Goal: Information Seeking & Learning: Find specific fact

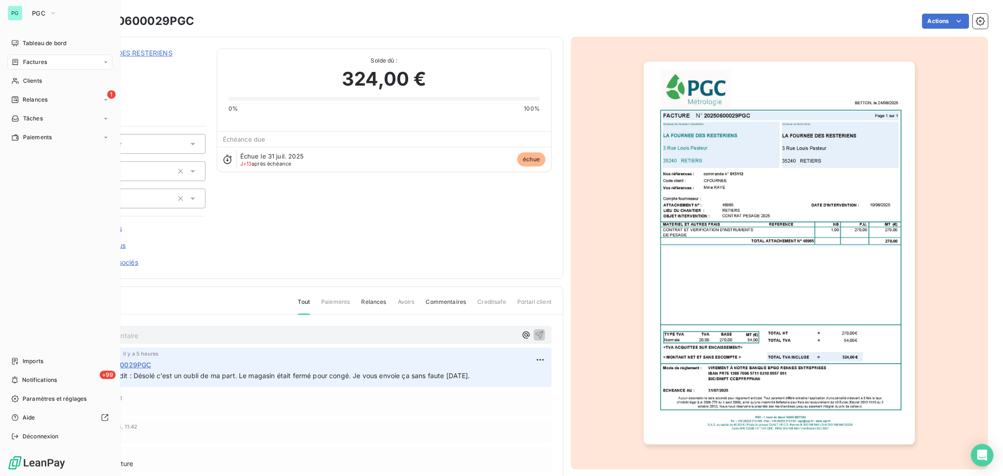
drag, startPoint x: 59, startPoint y: 87, endPoint x: 116, endPoint y: 72, distance: 58.3
click at [59, 87] on div "Clients" at bounding box center [60, 80] width 105 height 15
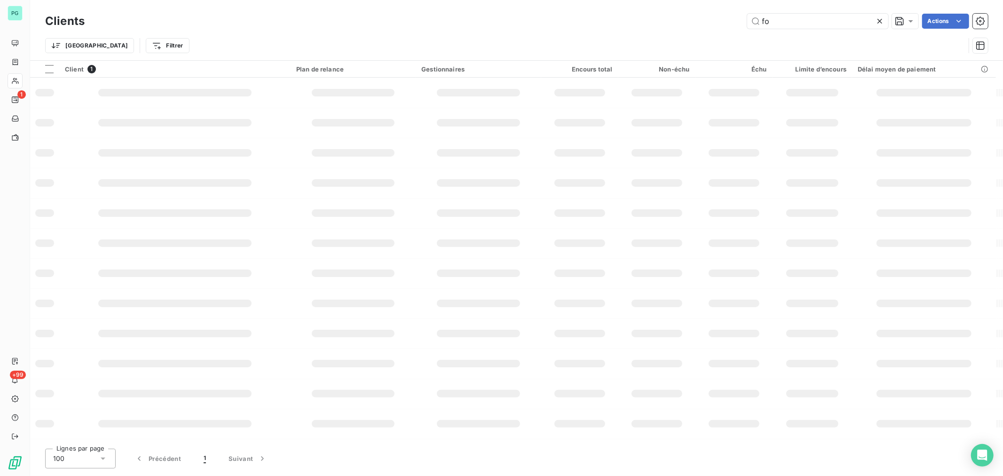
type input "f"
type input "e"
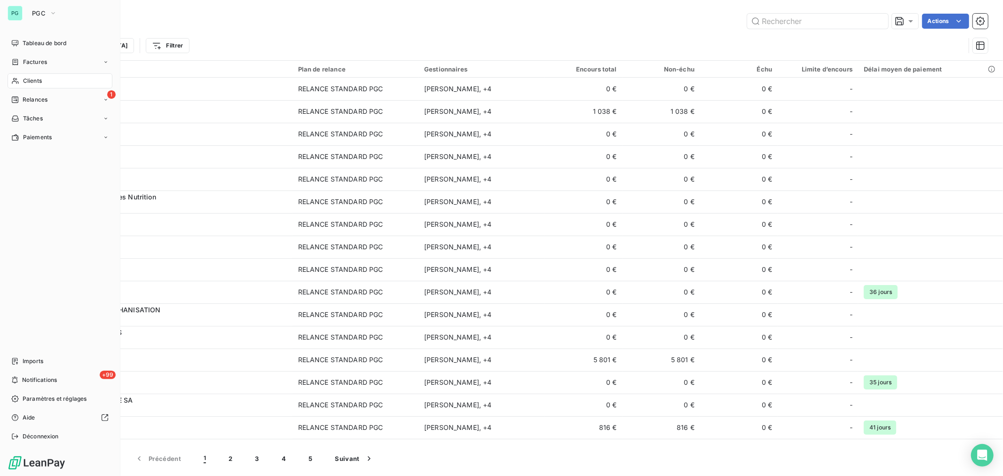
click at [23, 13] on div "PG PGC" at bounding box center [60, 13] width 105 height 15
click at [55, 21] on div "PG PGC Tableau de bord Factures Clients 1 Relances Tâches Paiements Imports +99…" at bounding box center [60, 238] width 120 height 476
click at [55, 16] on icon "button" at bounding box center [53, 12] width 8 height 9
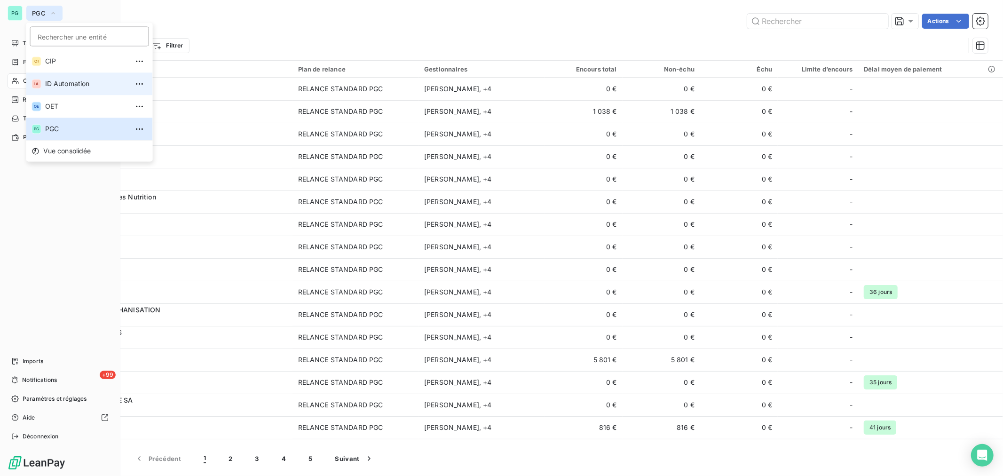
click at [57, 77] on li "IA ID Automation" at bounding box center [89, 83] width 126 height 23
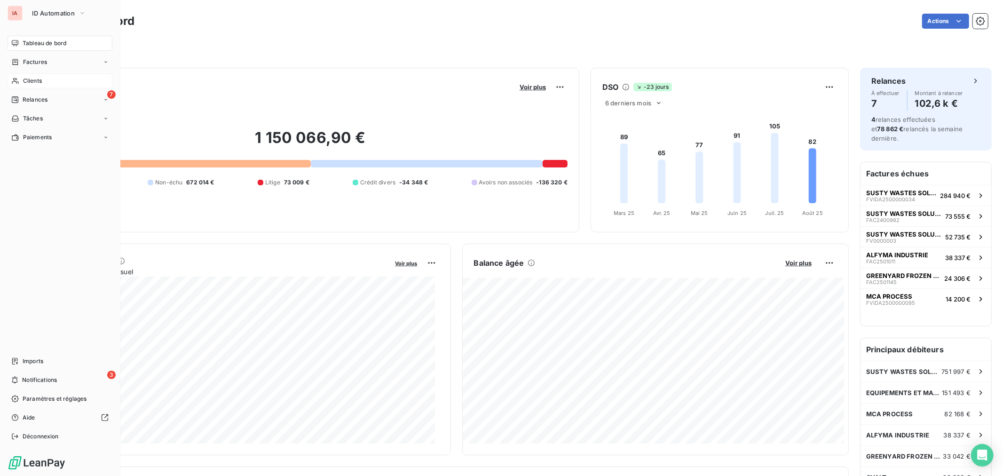
click at [21, 83] on div "Clients" at bounding box center [60, 80] width 105 height 15
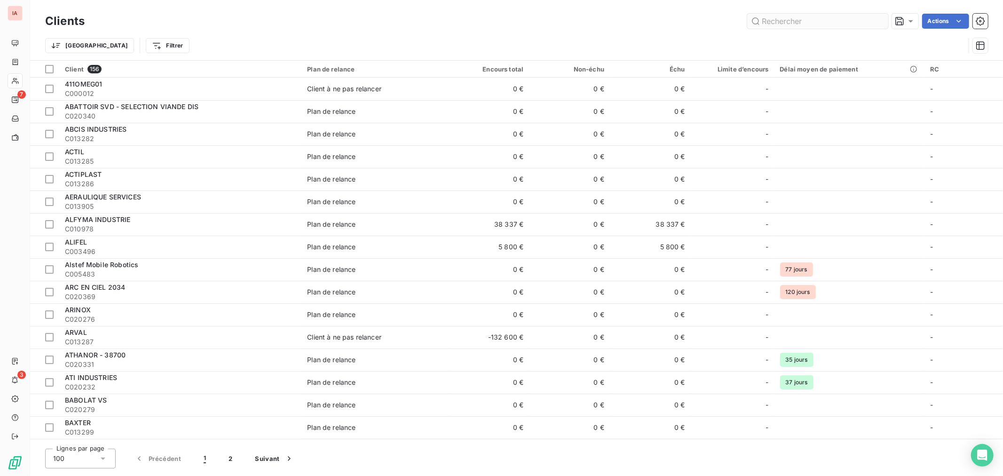
click at [795, 20] on input "text" at bounding box center [817, 21] width 141 height 15
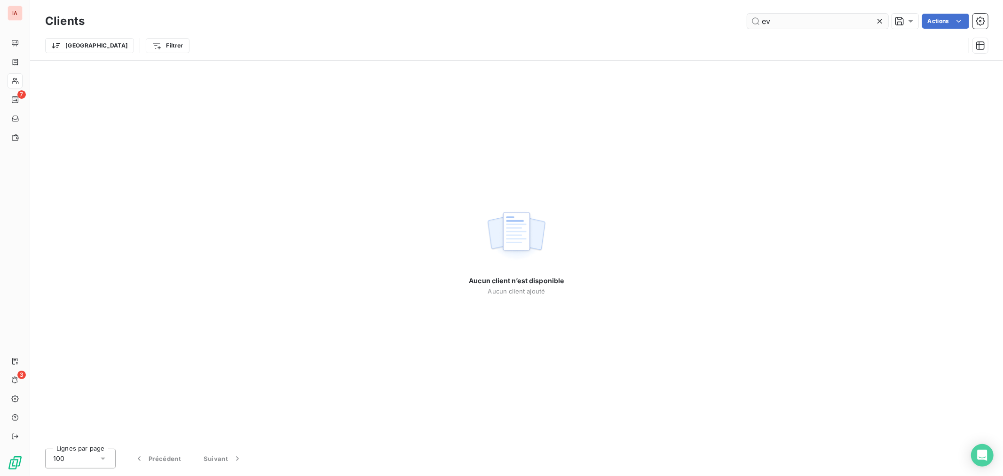
type input "e"
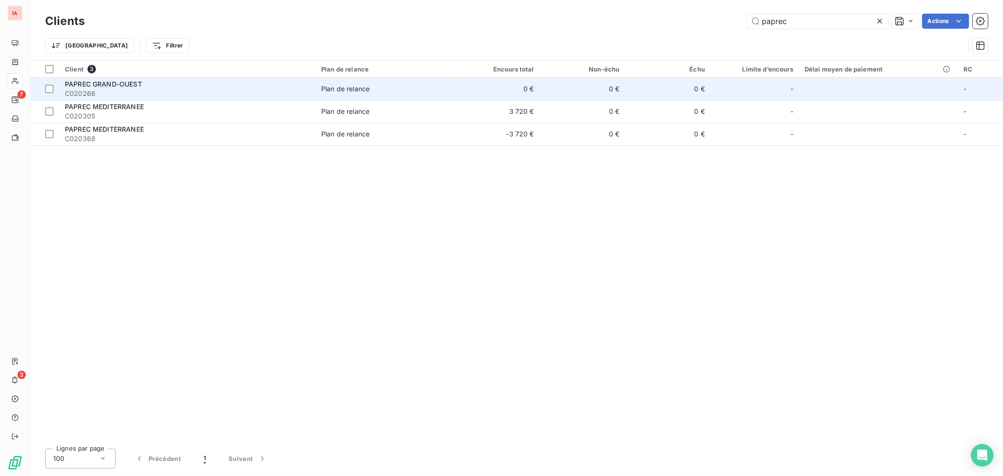
type input "paprec"
click at [440, 93] on span "Plan de relance" at bounding box center [384, 88] width 127 height 9
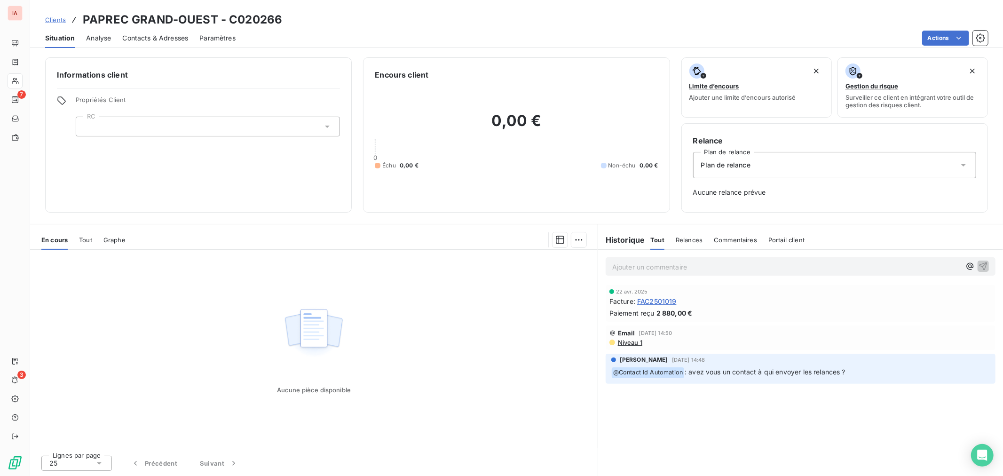
click at [179, 40] on span "Contacts & Adresses" at bounding box center [155, 37] width 66 height 9
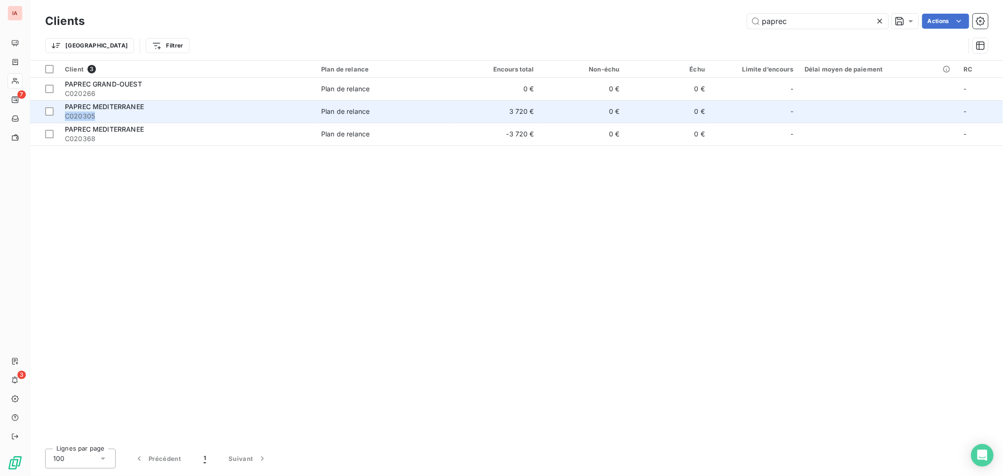
click at [155, 111] on div "PAPREC MEDITERRANEE C020305" at bounding box center [187, 111] width 245 height 19
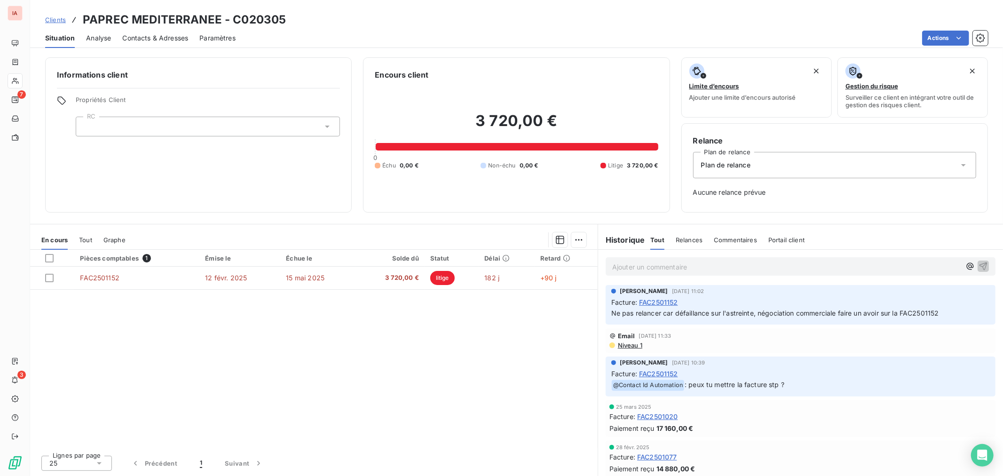
click at [165, 40] on span "Contacts & Adresses" at bounding box center [155, 37] width 66 height 9
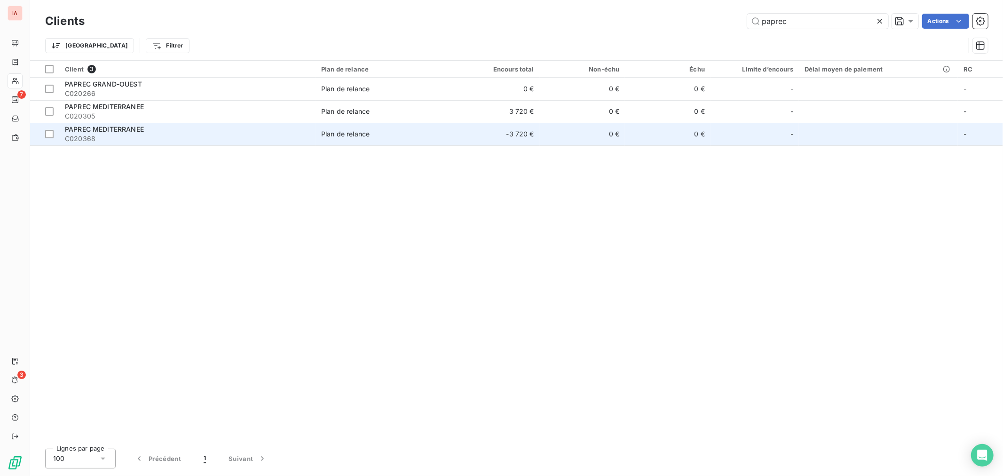
click at [220, 137] on span "C020368" at bounding box center [187, 138] width 245 height 9
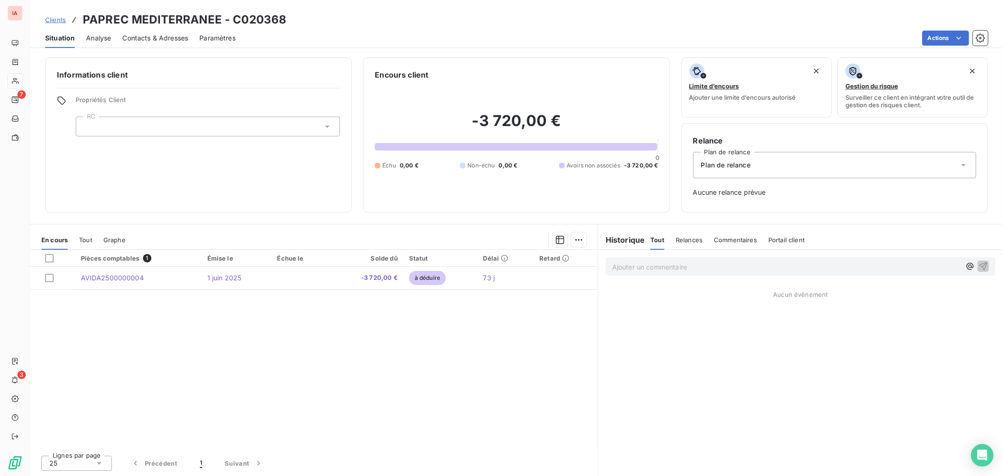
click at [162, 39] on span "Contacts & Adresses" at bounding box center [155, 37] width 66 height 9
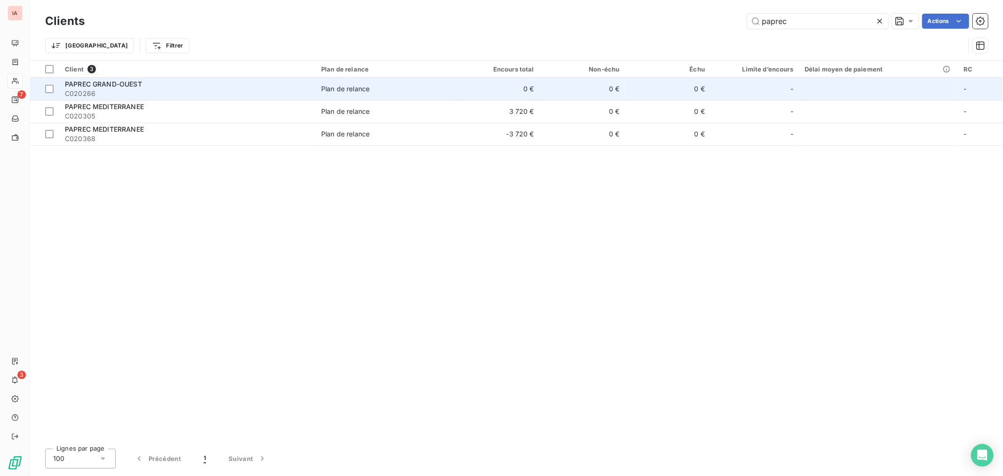
click at [177, 80] on div "PAPREC GRAND-OUEST" at bounding box center [187, 83] width 245 height 9
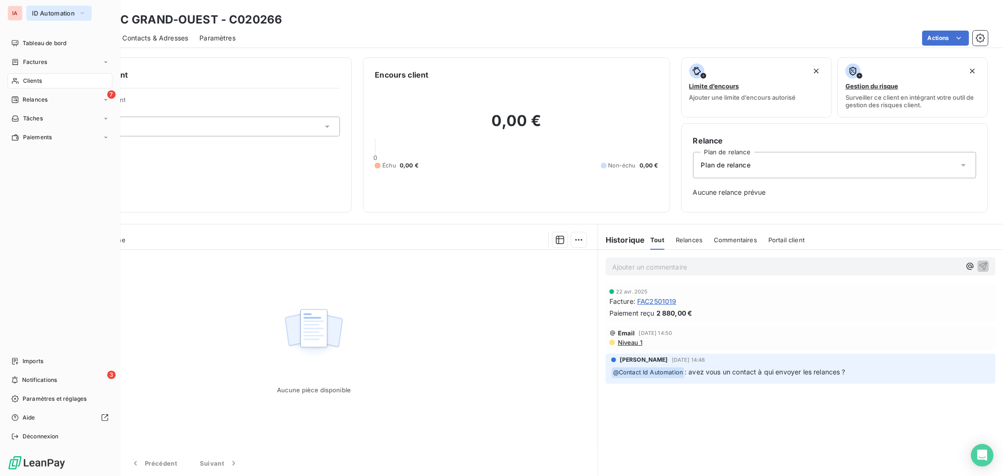
click at [50, 16] on span "ID Automation" at bounding box center [53, 13] width 43 height 8
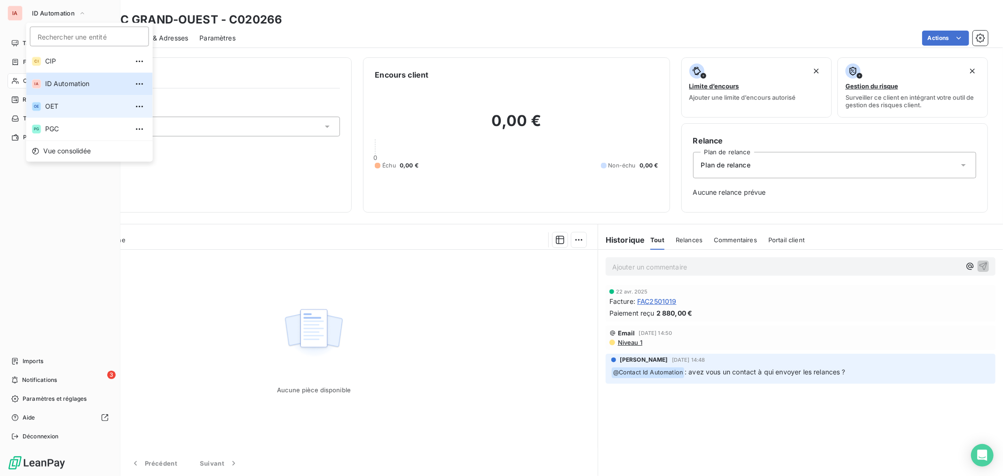
click at [65, 106] on span "OET" at bounding box center [86, 106] width 83 height 9
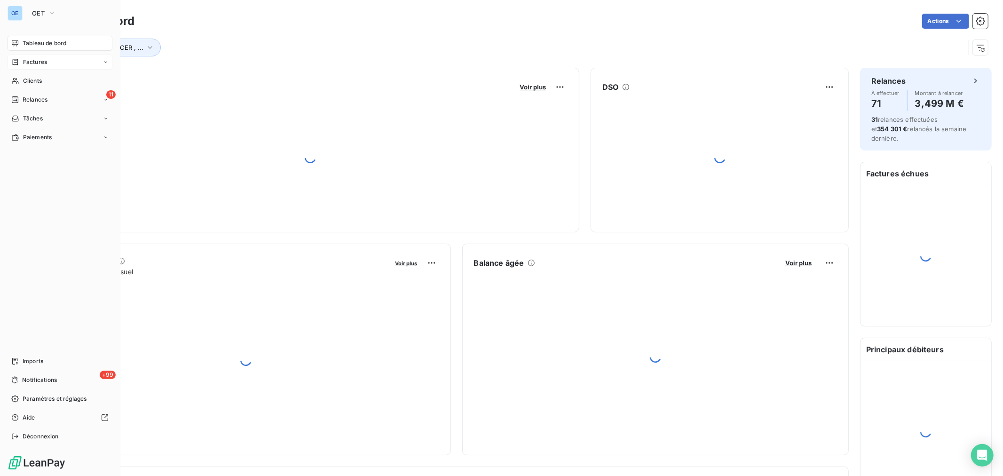
click at [27, 59] on span "Factures" at bounding box center [35, 62] width 24 height 8
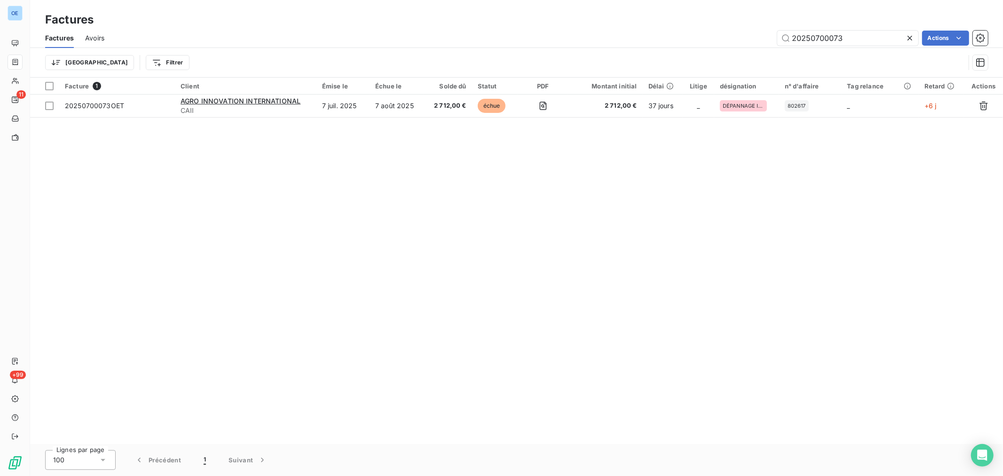
drag, startPoint x: 861, startPoint y: 40, endPoint x: 818, endPoint y: 49, distance: 43.7
click at [818, 49] on div "Factures Avoirs 20250700073 Actions Trier Filtrer" at bounding box center [516, 52] width 973 height 49
type input "2"
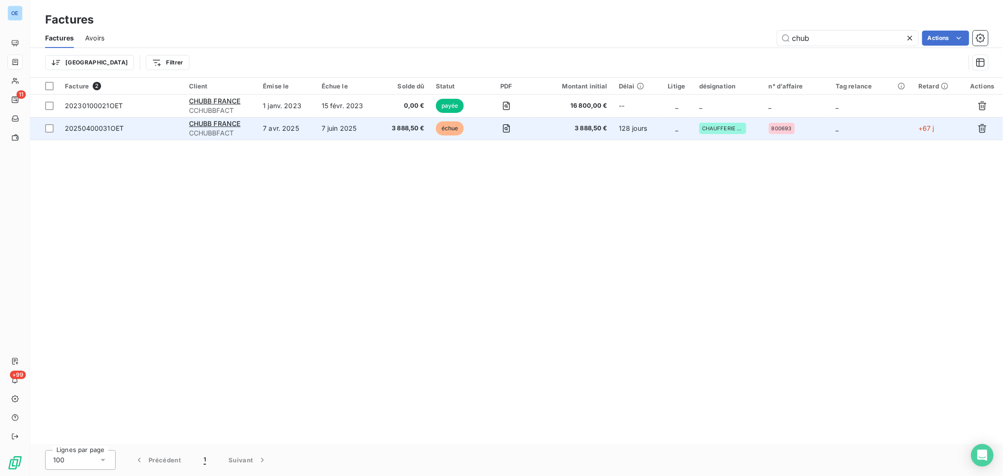
type input "chub"
click at [360, 129] on td "7 juin 2025" at bounding box center [347, 128] width 63 height 23
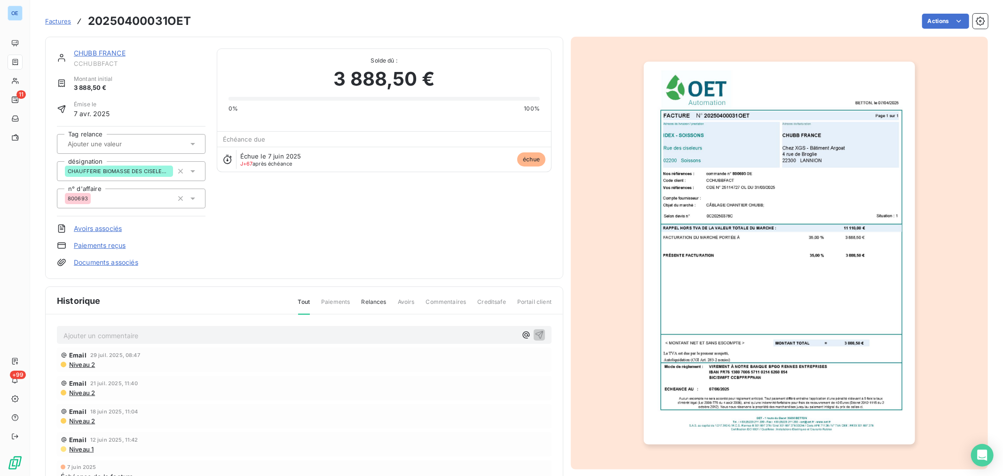
click at [706, 275] on img "button" at bounding box center [779, 253] width 271 height 383
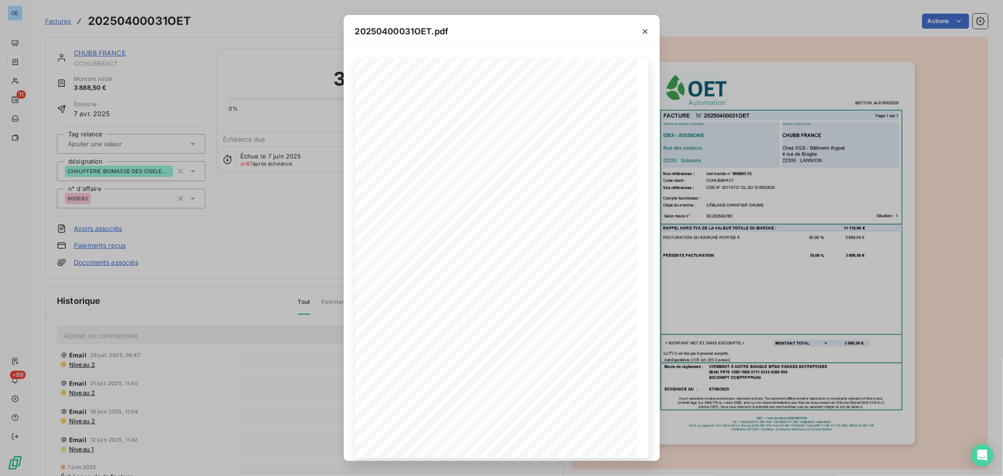
click at [227, 221] on div "20250400031OET.pdf BETTON, le 07/04/2025 FACTURE N° 20250400031OET Page 1 sur 1…" at bounding box center [501, 238] width 1003 height 476
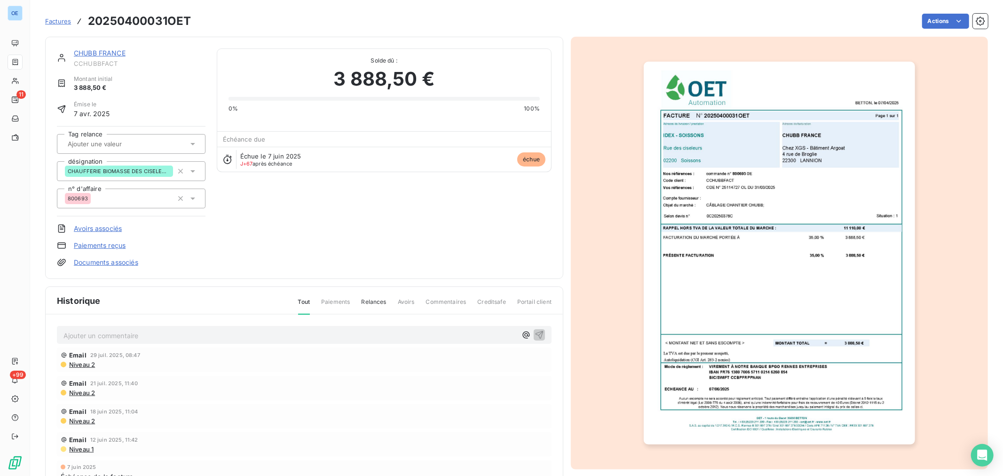
click at [118, 49] on link "CHUBB FRANCE" at bounding box center [100, 53] width 52 height 8
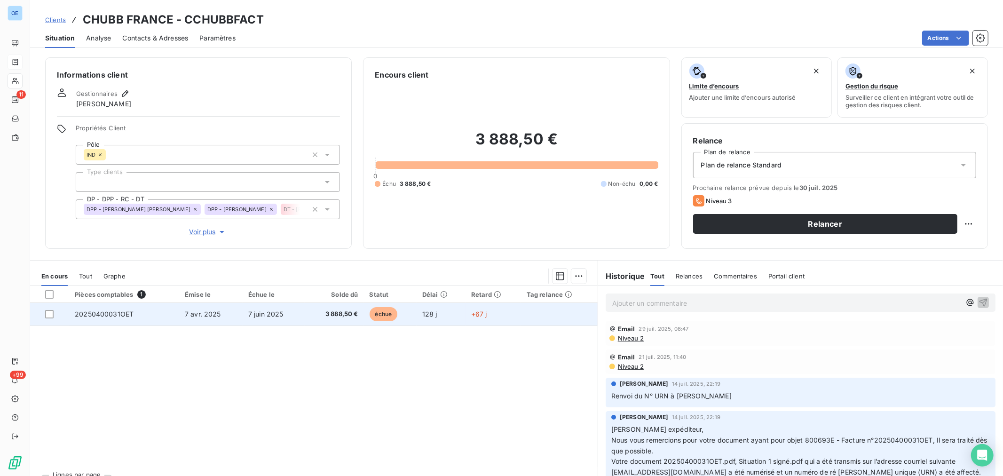
click at [346, 311] on span "3 888,50 €" at bounding box center [333, 313] width 47 height 9
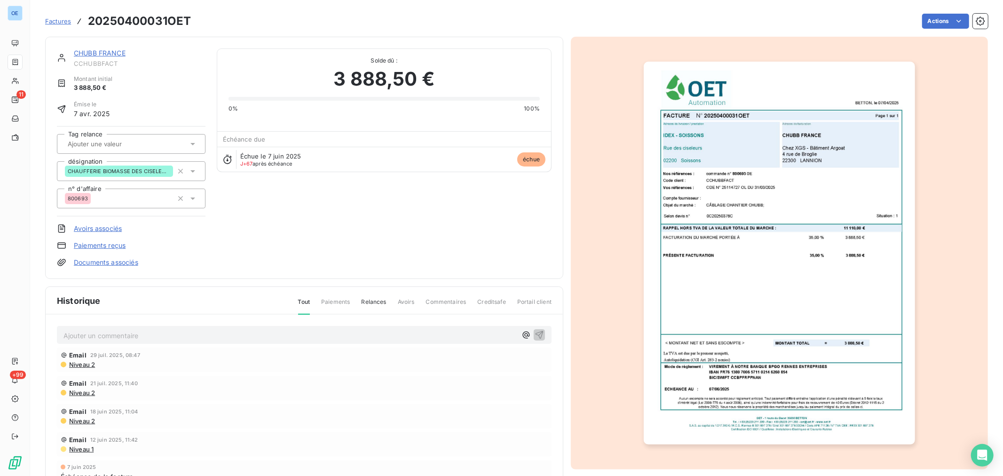
click at [800, 210] on img "button" at bounding box center [779, 253] width 271 height 383
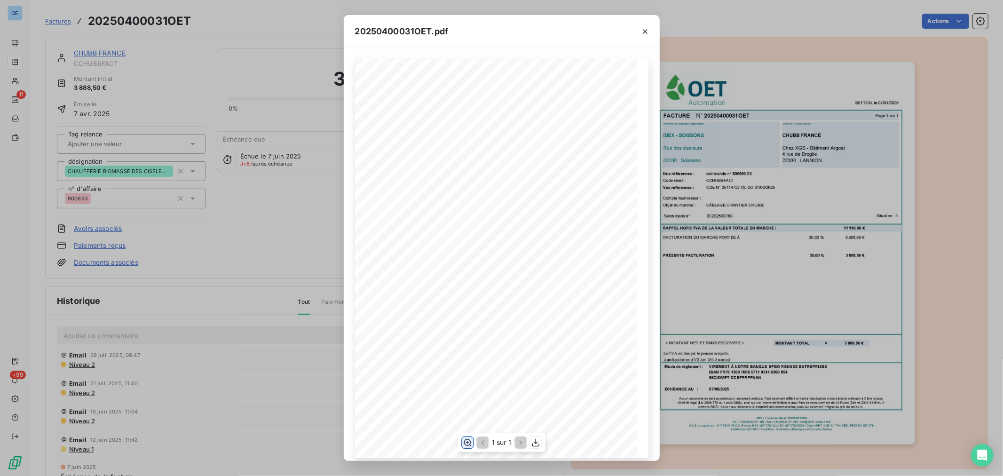
click at [471, 442] on icon "button" at bounding box center [467, 442] width 9 height 9
click at [410, 274] on div "BETTON, le 07/04/2025 FACTURE N° 20250400031OET Page 1 sur 1 commande n° 800693…" at bounding box center [501, 391] width 293 height 664
click at [470, 442] on icon "button" at bounding box center [467, 442] width 8 height 7
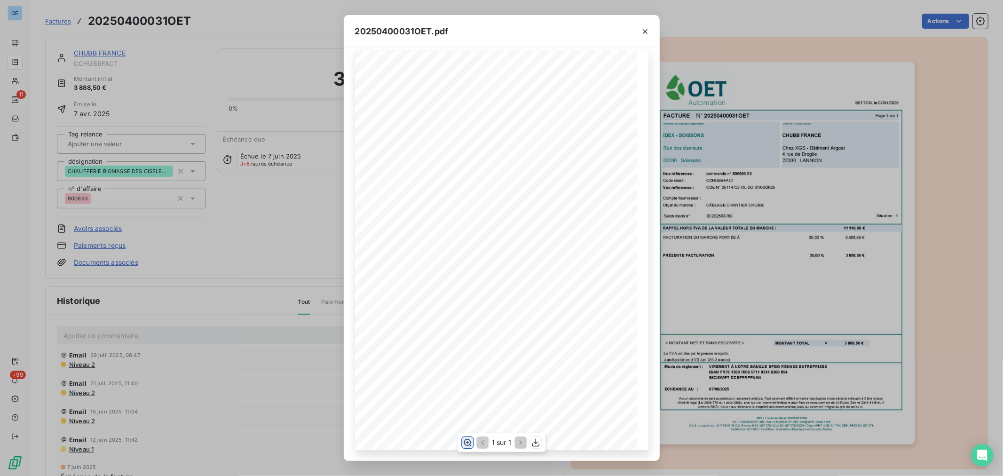
click at [466, 447] on icon "button" at bounding box center [467, 442] width 9 height 9
click at [463, 447] on icon "button" at bounding box center [467, 442] width 9 height 9
click at [276, 212] on div "20250400031OET.pdf BETTON, le 07/04/2025 FACTURE N° 20250400031OET Page 1 sur 1…" at bounding box center [501, 238] width 1003 height 476
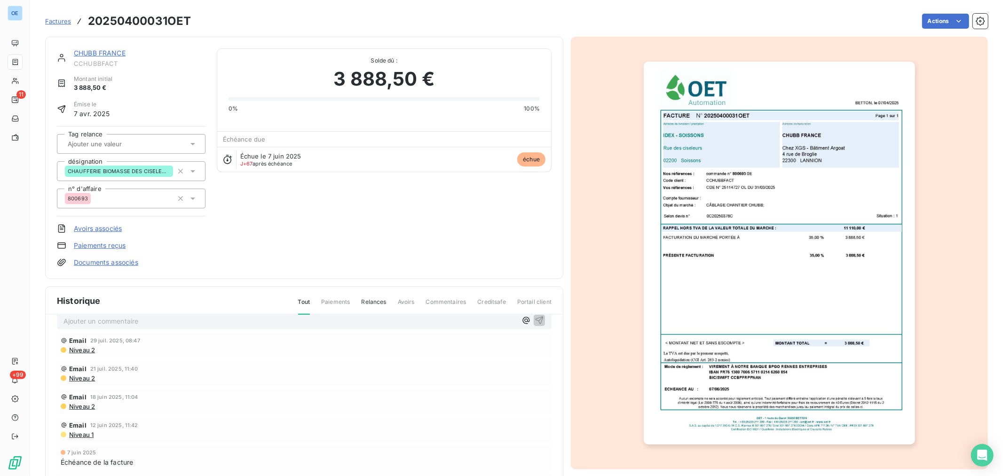
scroll to position [0, 0]
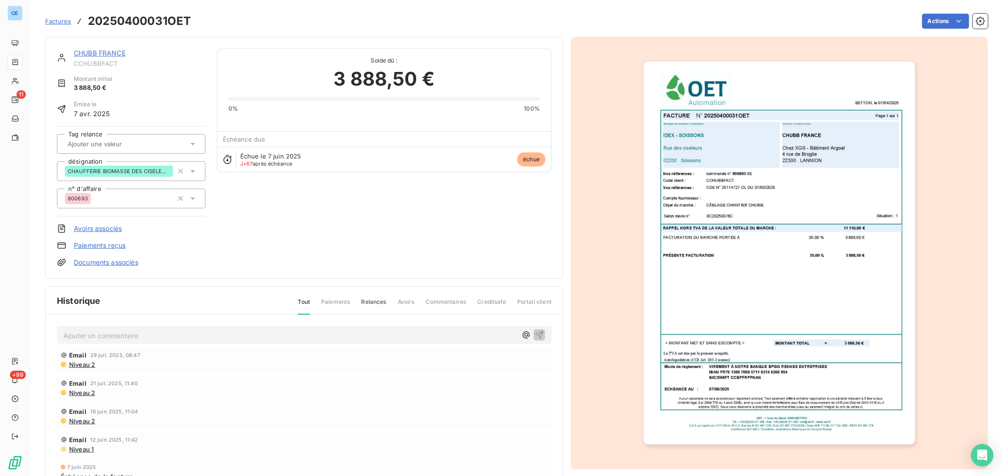
click at [805, 182] on img "button" at bounding box center [779, 253] width 271 height 383
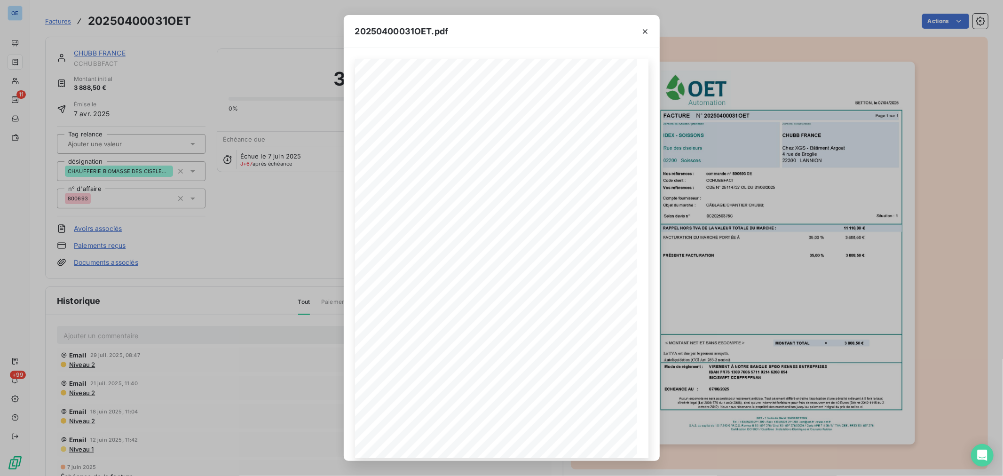
click at [830, 139] on div "20250400031OET.pdf BETTON, le 07/04/2025 FACTURE N° 20250400031OET Page 1 sur 1…" at bounding box center [501, 238] width 1003 height 476
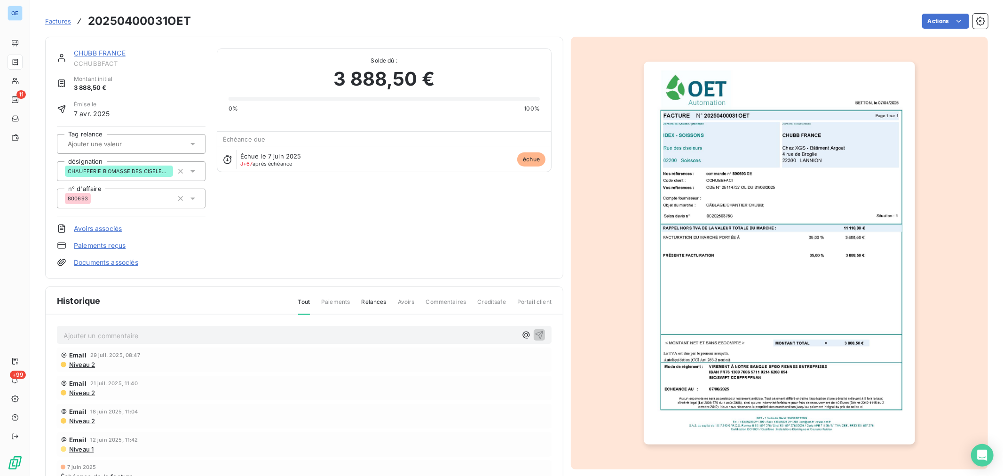
click at [796, 241] on img "button" at bounding box center [779, 253] width 271 height 383
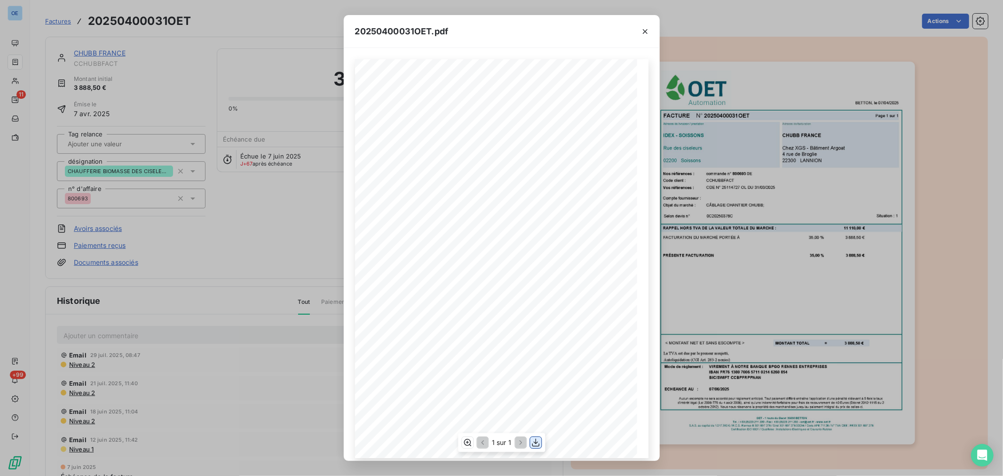
click at [534, 443] on icon "button" at bounding box center [536, 443] width 8 height 8
click at [643, 33] on icon "button" at bounding box center [645, 31] width 5 height 5
